Goal: Find specific page/section: Find specific page/section

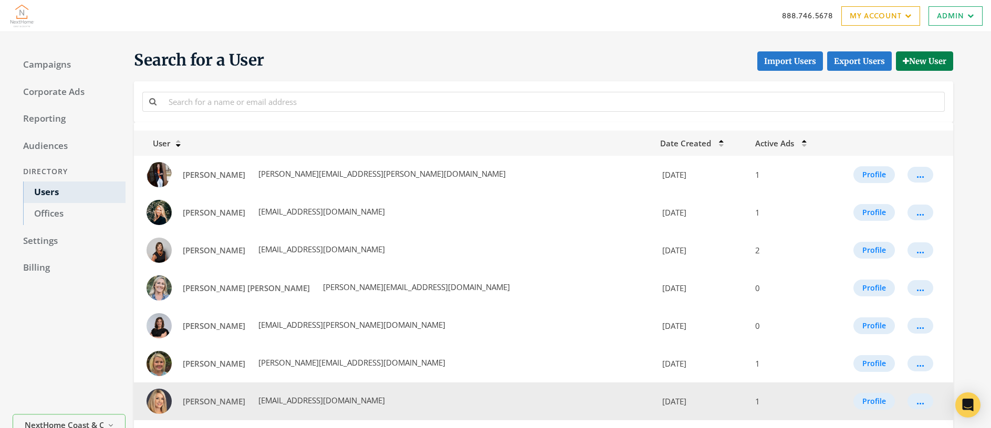
scroll to position [71, 0]
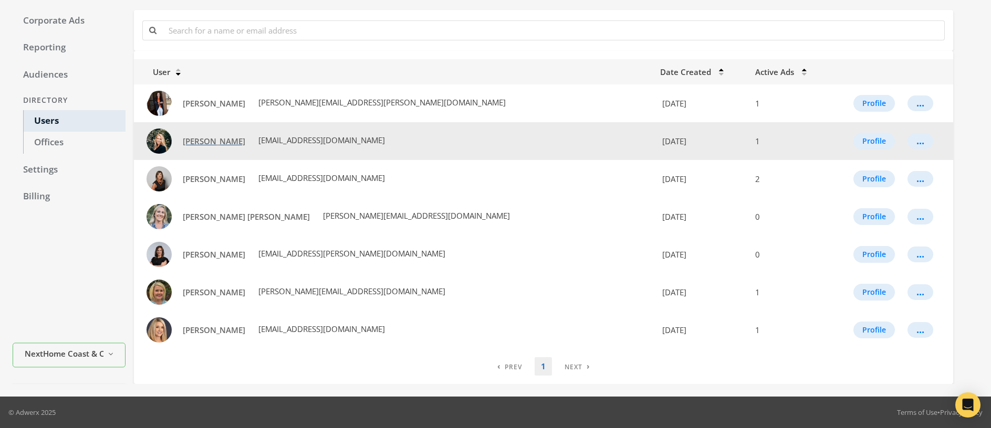
click at [208, 142] on span "[PERSON_NAME]" at bounding box center [214, 141] width 62 height 10
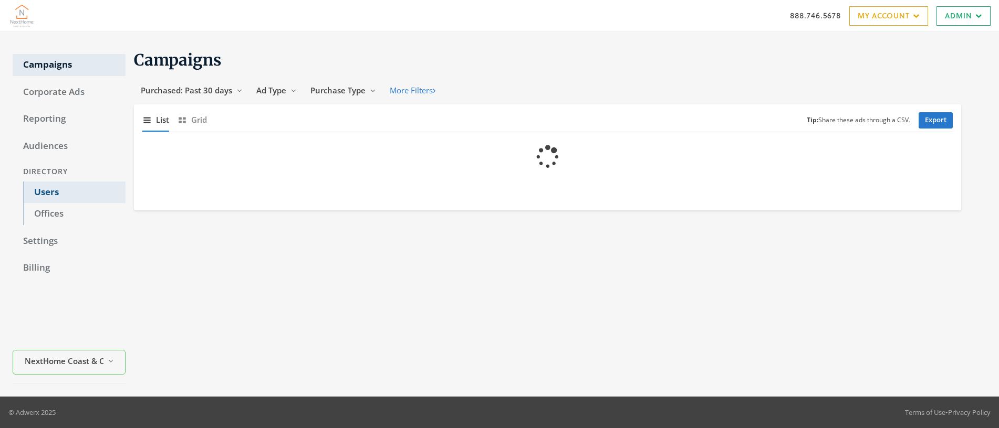
click at [45, 195] on link "Users" at bounding box center [74, 193] width 102 height 22
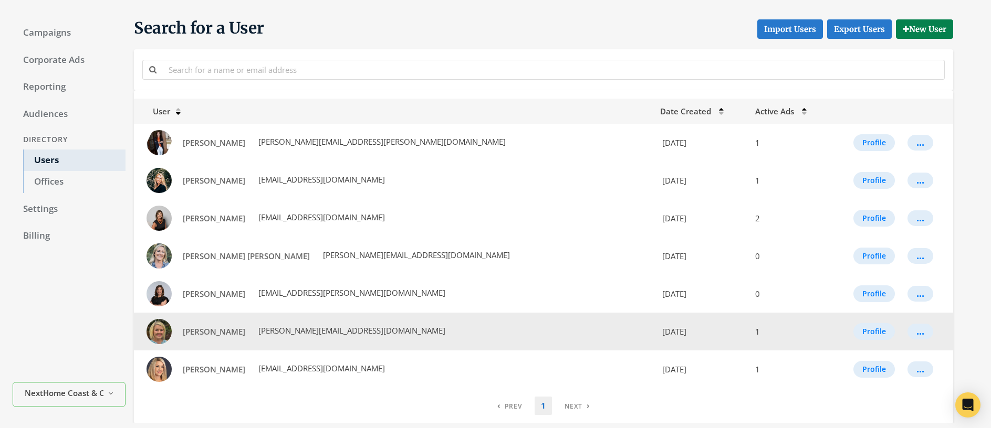
scroll to position [71, 0]
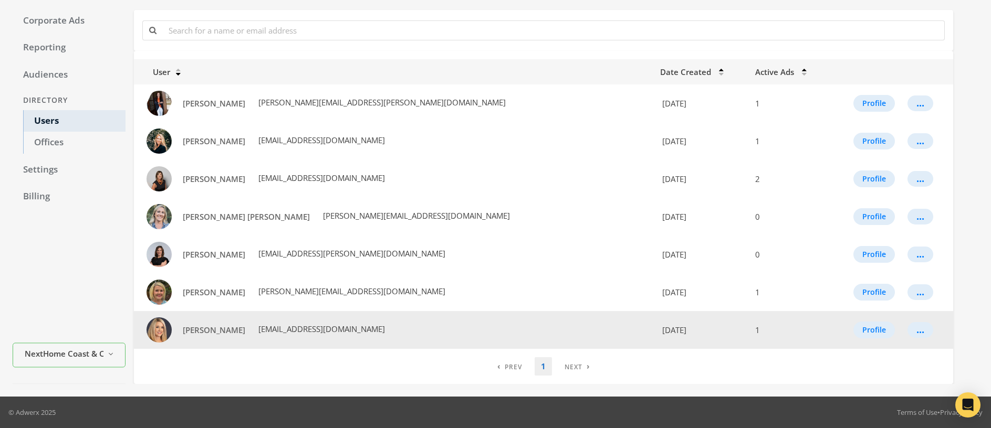
drag, startPoint x: 418, startPoint y: 328, endPoint x: 257, endPoint y: 332, distance: 160.7
click at [257, 332] on td "[PERSON_NAME] [EMAIL_ADDRESS][DOMAIN_NAME]" at bounding box center [394, 330] width 520 height 38
copy span "[EMAIL_ADDRESS][DOMAIN_NAME]"
click at [209, 332] on span "[PERSON_NAME]" at bounding box center [214, 330] width 62 height 10
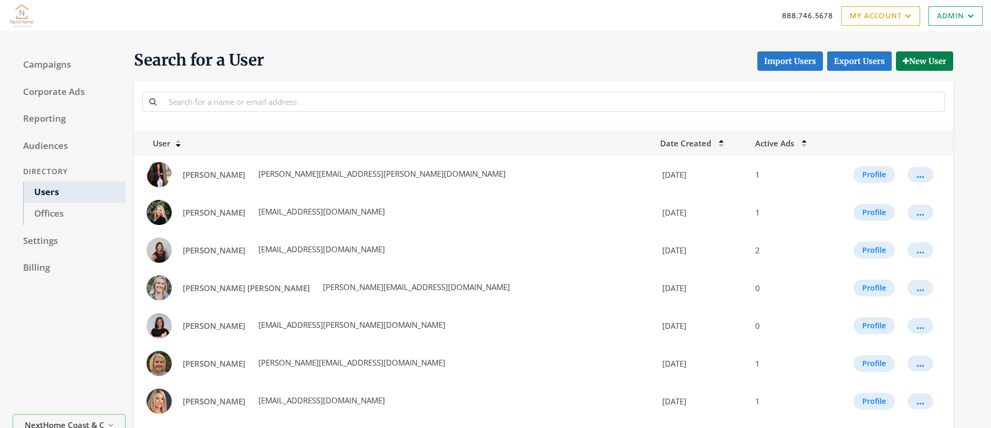
scroll to position [71, 0]
click at [41, 60] on link "Campaigns" at bounding box center [69, 65] width 113 height 22
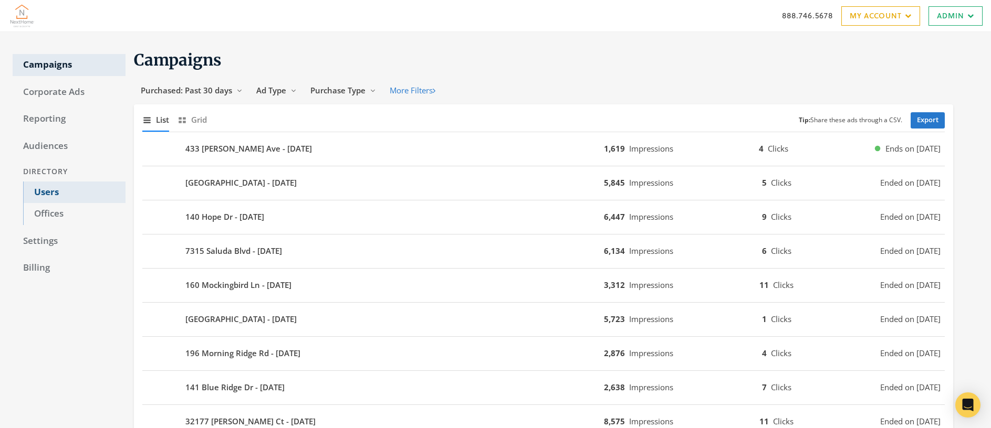
click at [44, 194] on link "Users" at bounding box center [74, 193] width 102 height 22
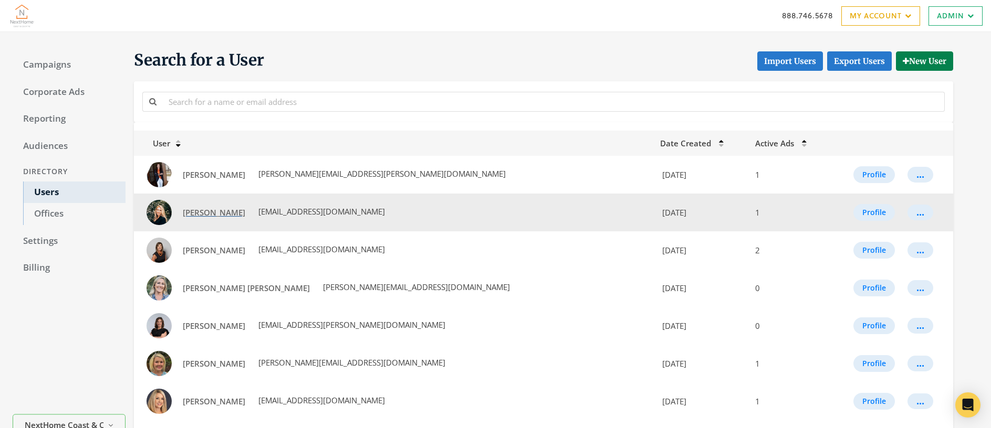
click at [214, 213] on span "[PERSON_NAME]" at bounding box center [214, 212] width 62 height 10
